Goal: Check status: Check status

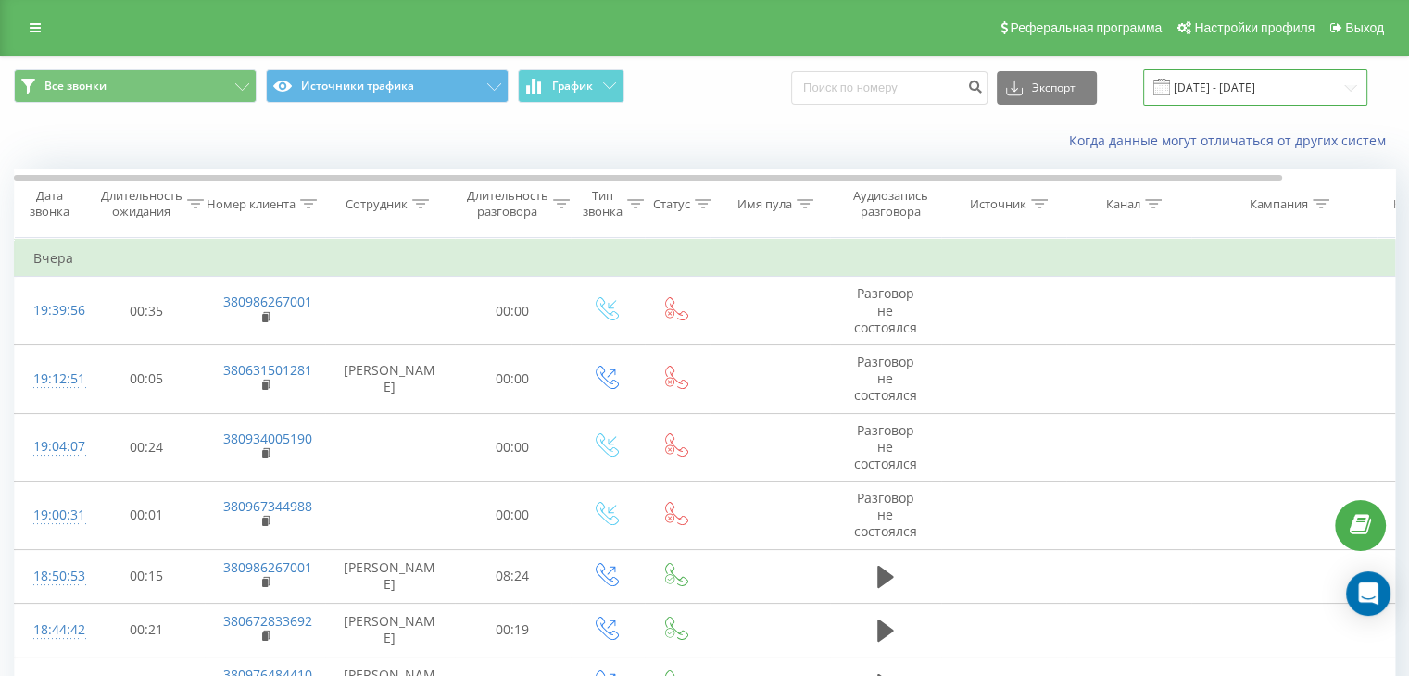
click at [1270, 78] on input "[DATE] - [DATE]" at bounding box center [1255, 87] width 224 height 36
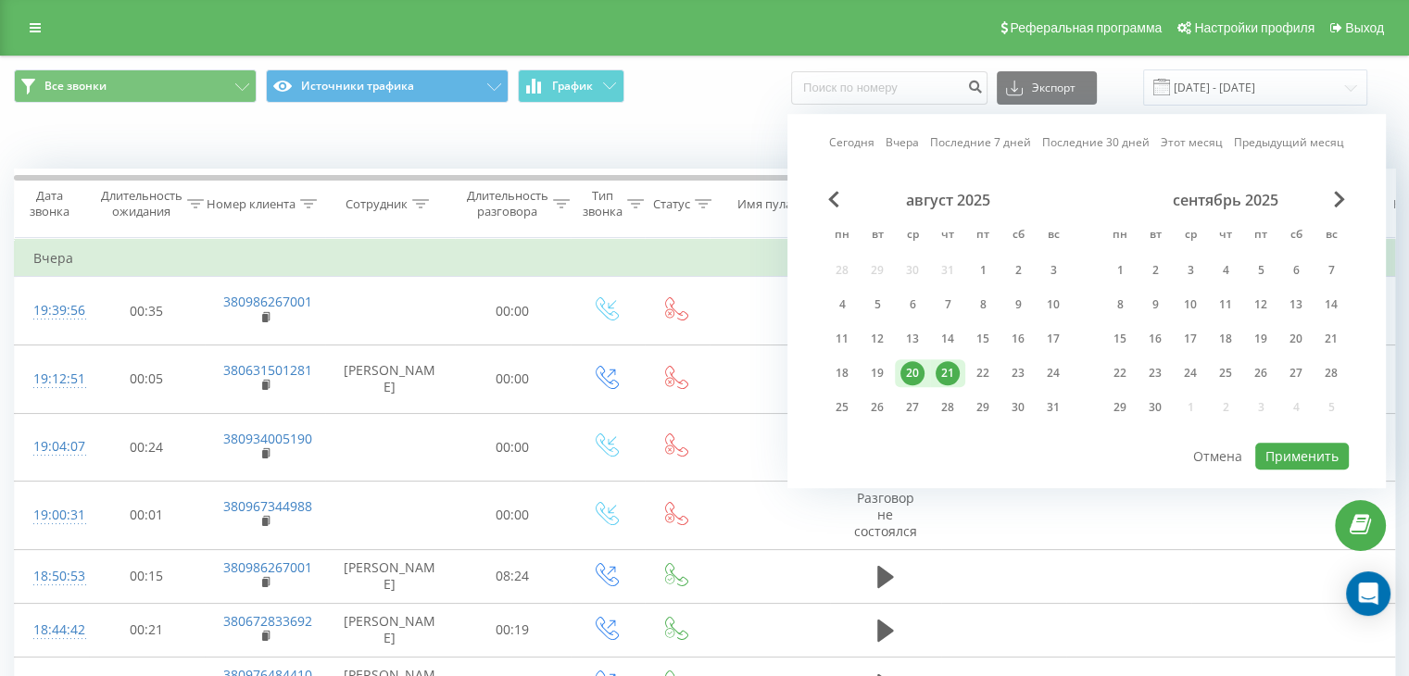
click at [953, 372] on div "21" at bounding box center [948, 373] width 24 height 24
click at [983, 367] on div "22" at bounding box center [983, 373] width 24 height 24
click at [1296, 447] on button "Применить" at bounding box center [1302, 456] width 94 height 27
type input "21.08.2025 - 22.08.2025"
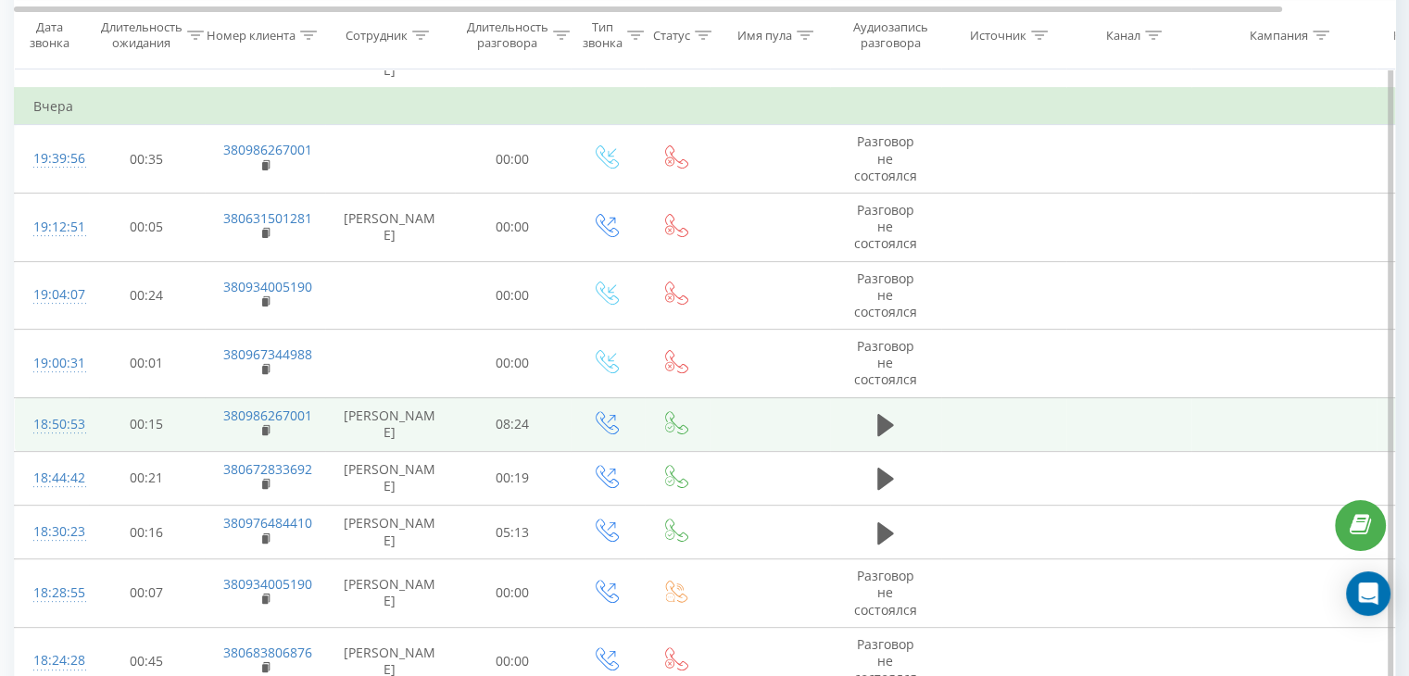
scroll to position [556, 0]
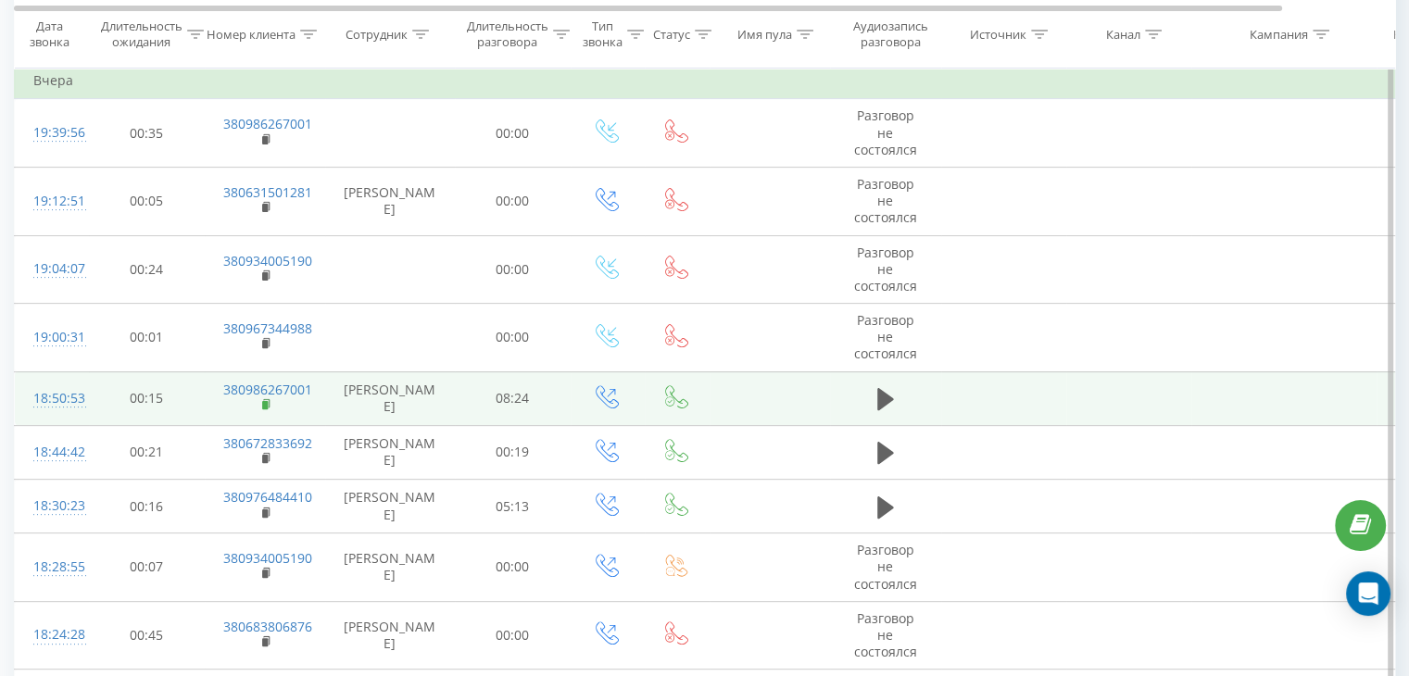
click at [264, 401] on rect at bounding box center [265, 405] width 6 height 8
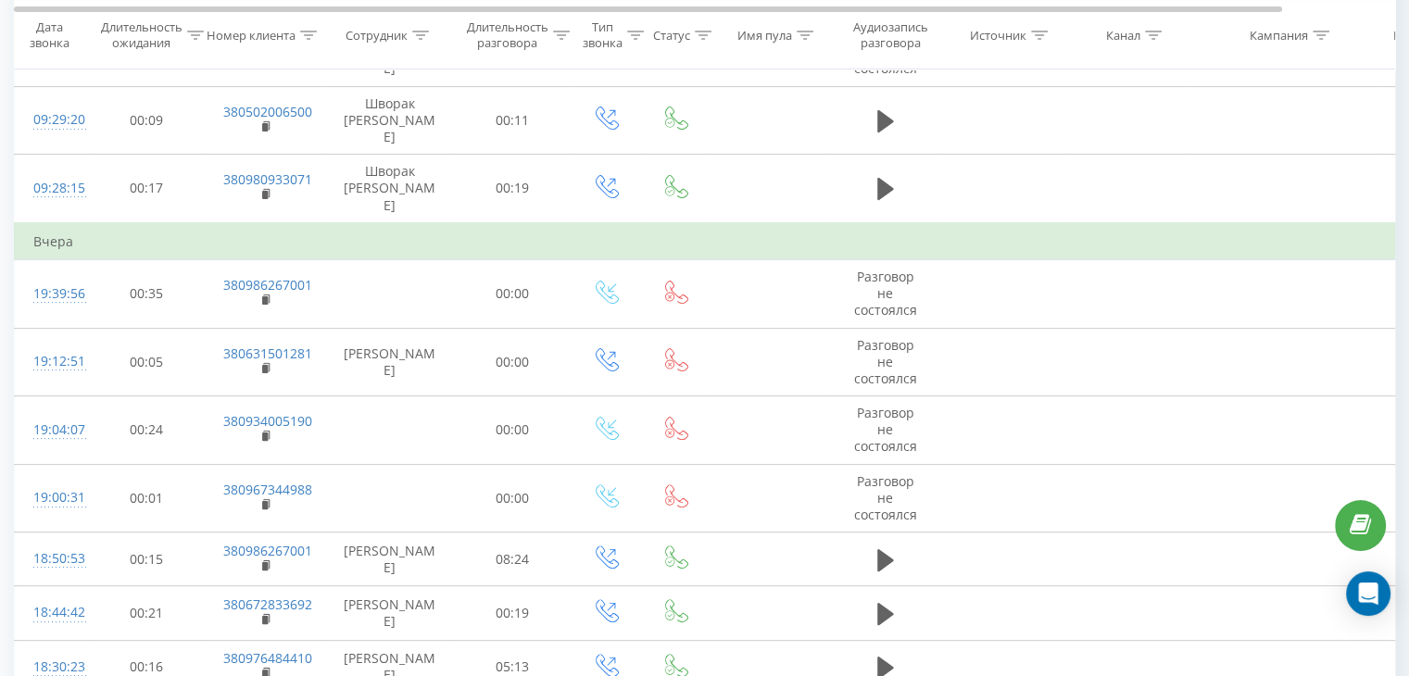
scroll to position [93, 0]
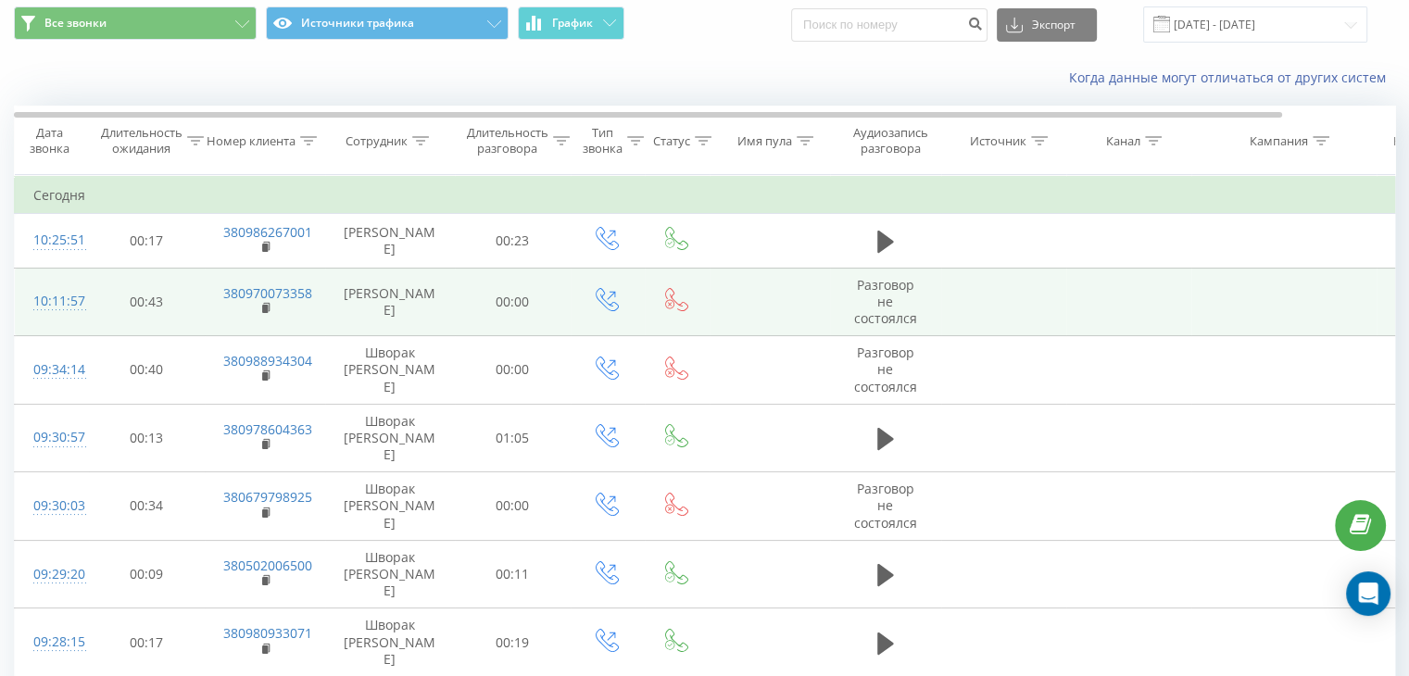
scroll to position [93, 0]
